Goal: Find specific page/section: Find specific page/section

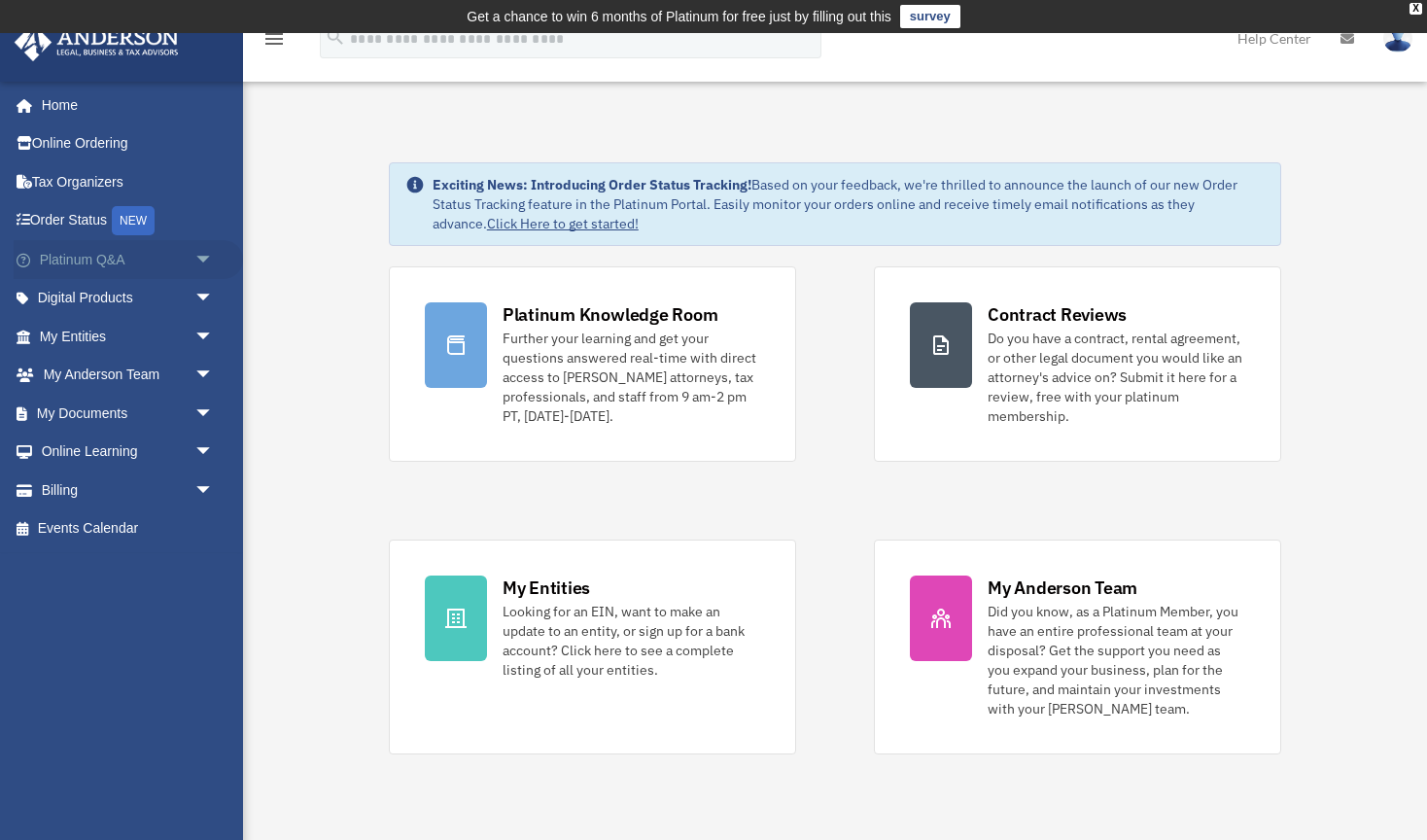
click at [204, 240] on span "arrow_drop_down" at bounding box center [213, 260] width 39 height 39
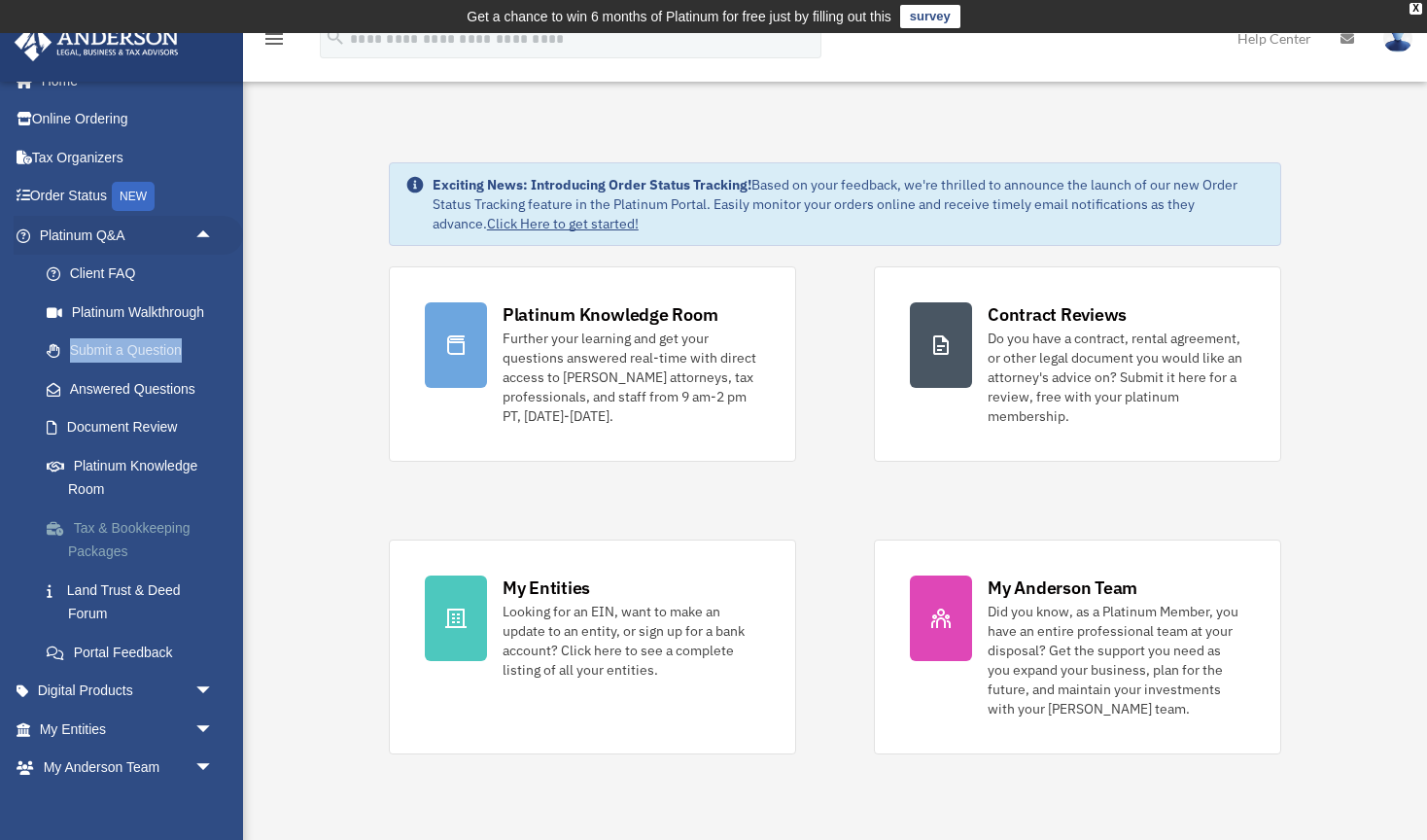
scroll to position [34, 0]
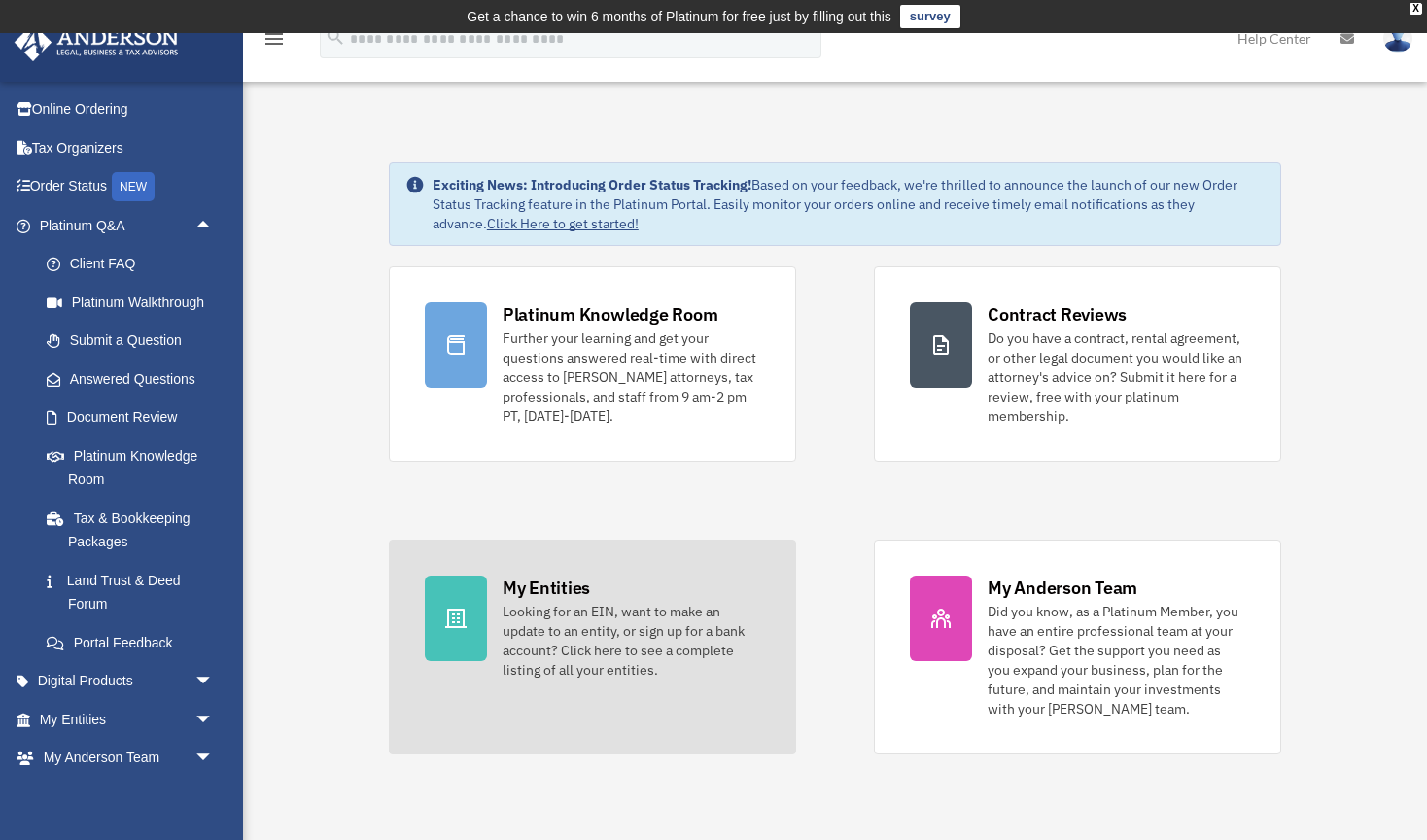
click at [617, 645] on div "Looking for an EIN, want to make an update to an entity, or sign up for a bank …" at bounding box center [631, 640] width 258 height 78
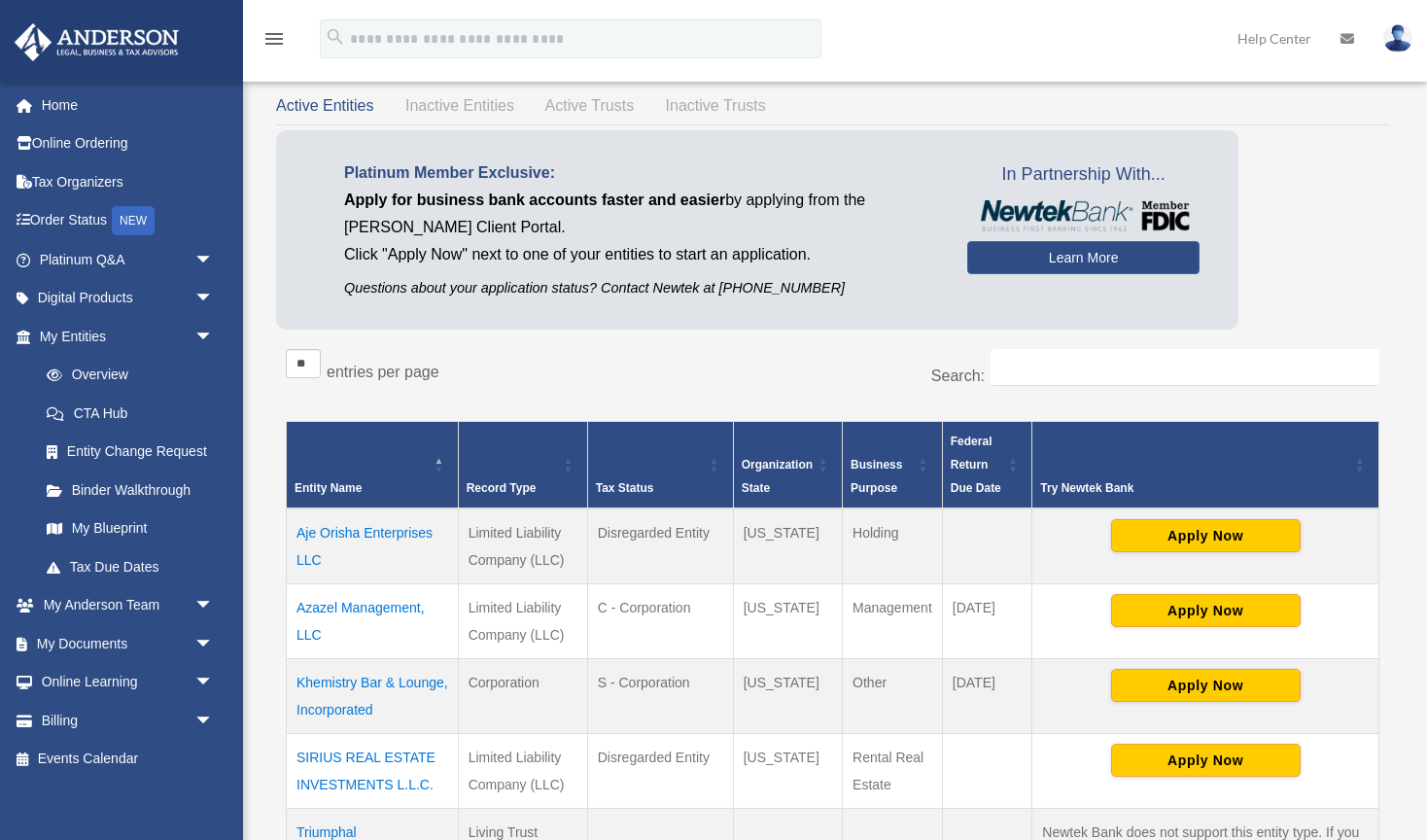
scroll to position [109, 0]
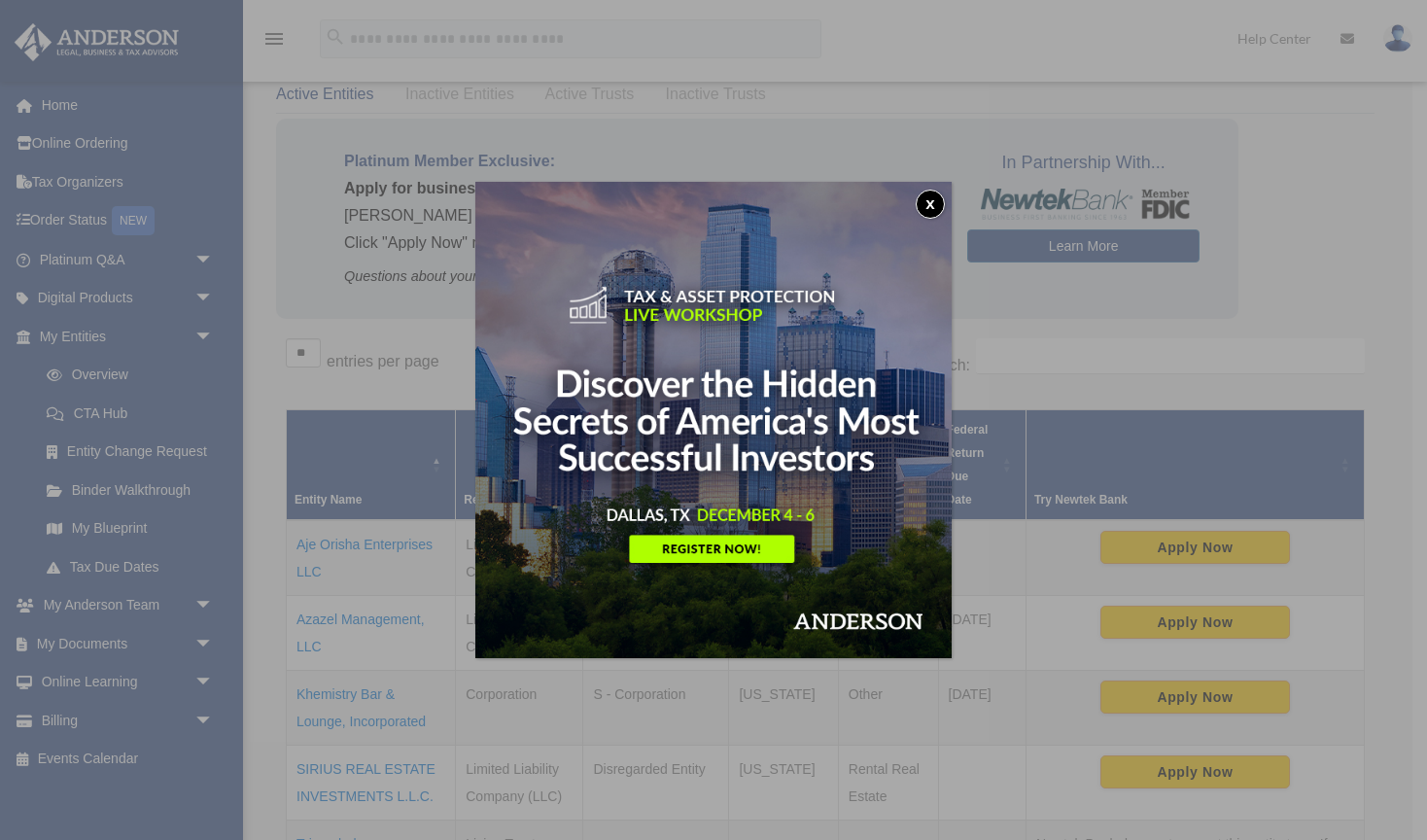
click at [929, 199] on button "x" at bounding box center [930, 204] width 30 height 30
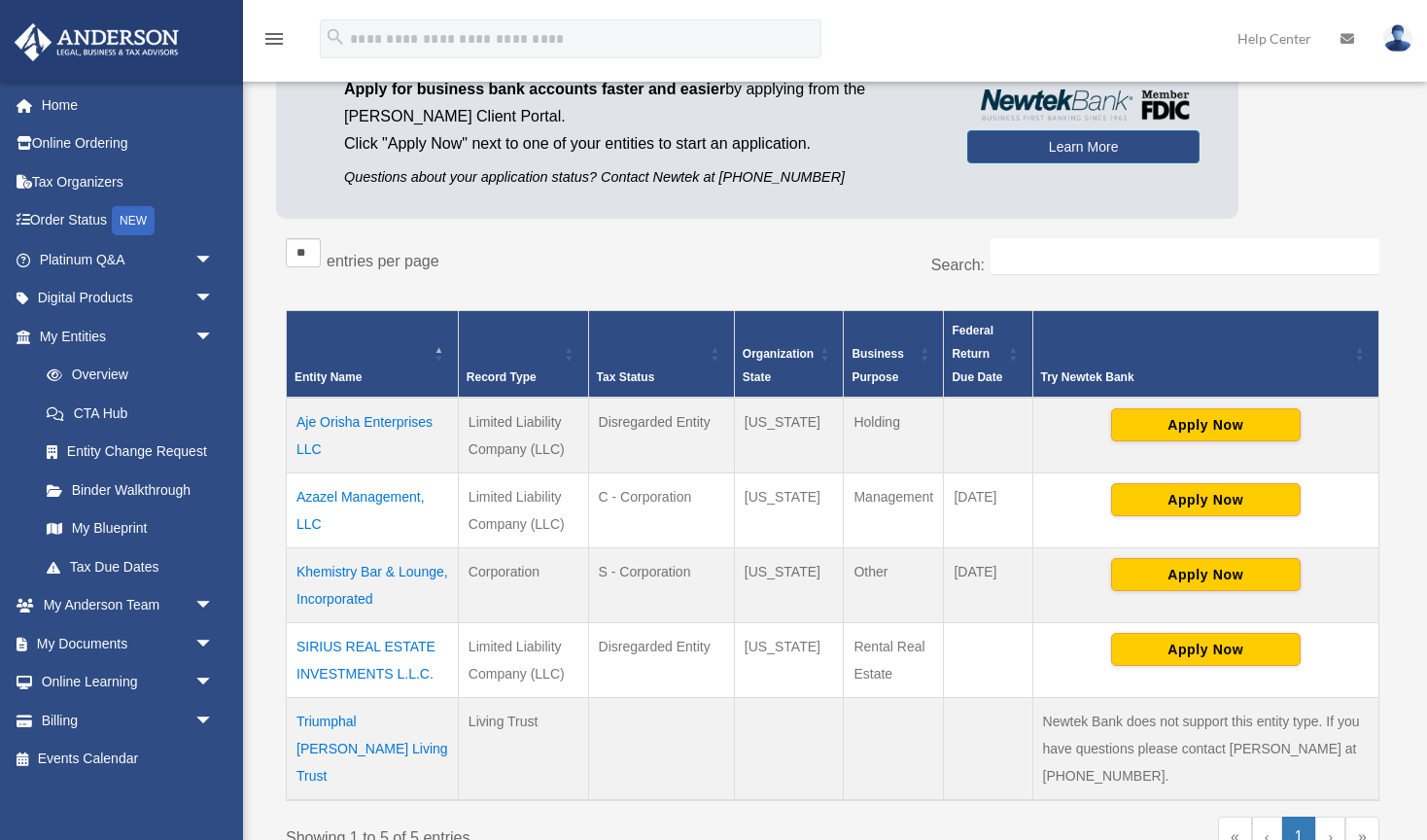
scroll to position [217, 0]
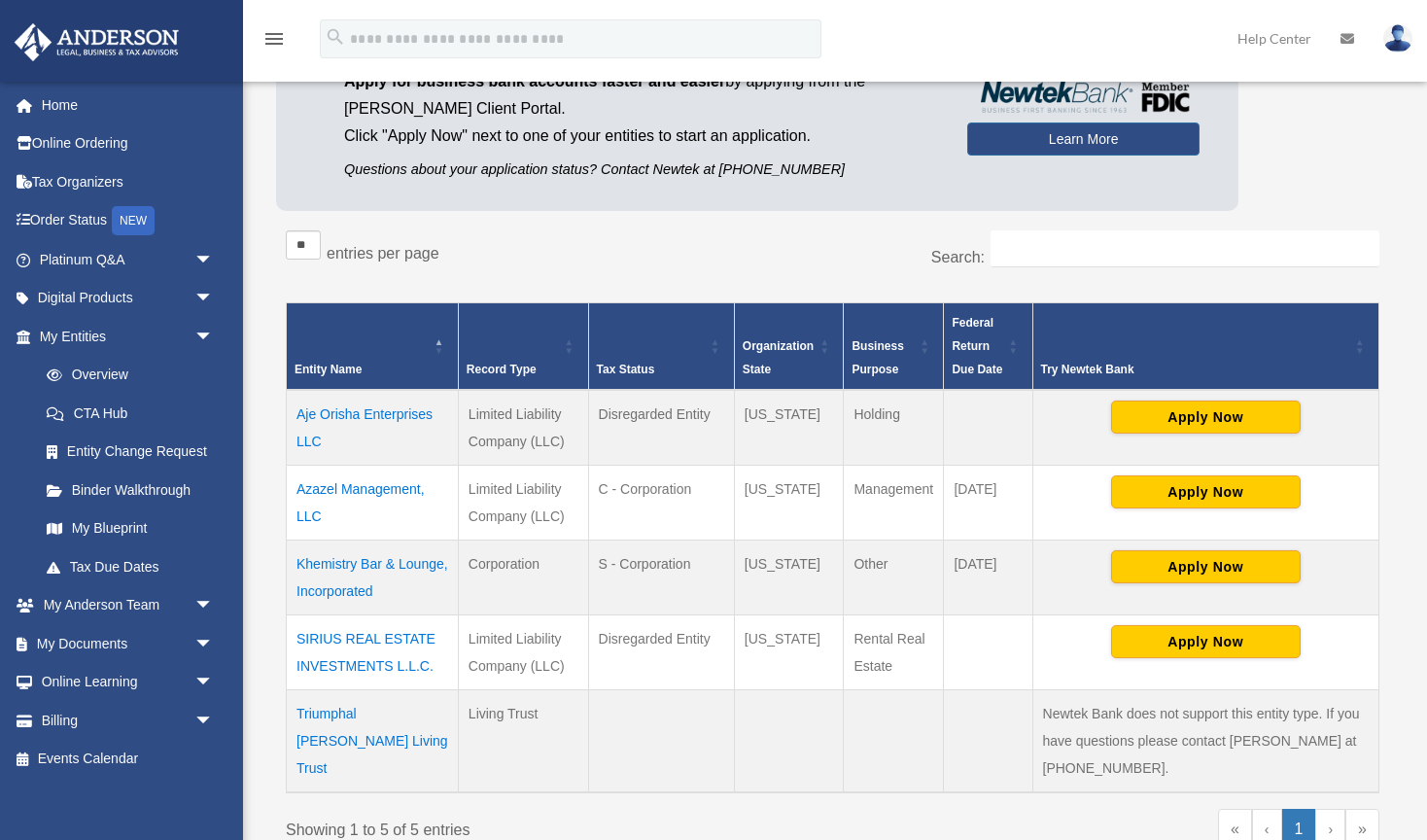
click at [402, 503] on td "Azazel Management, LLC" at bounding box center [372, 502] width 172 height 75
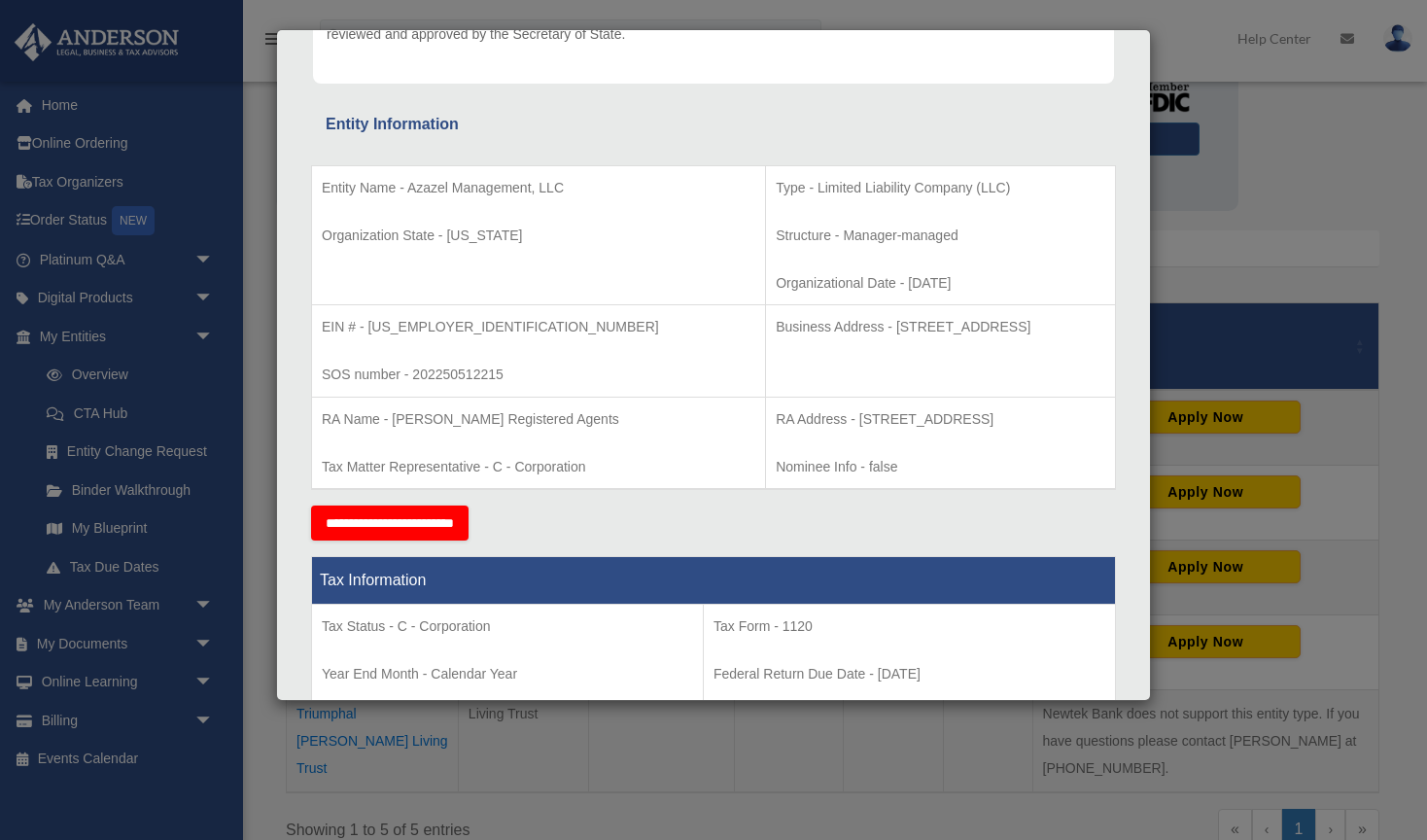
scroll to position [299, 0]
